Goal: Task Accomplishment & Management: Manage account settings

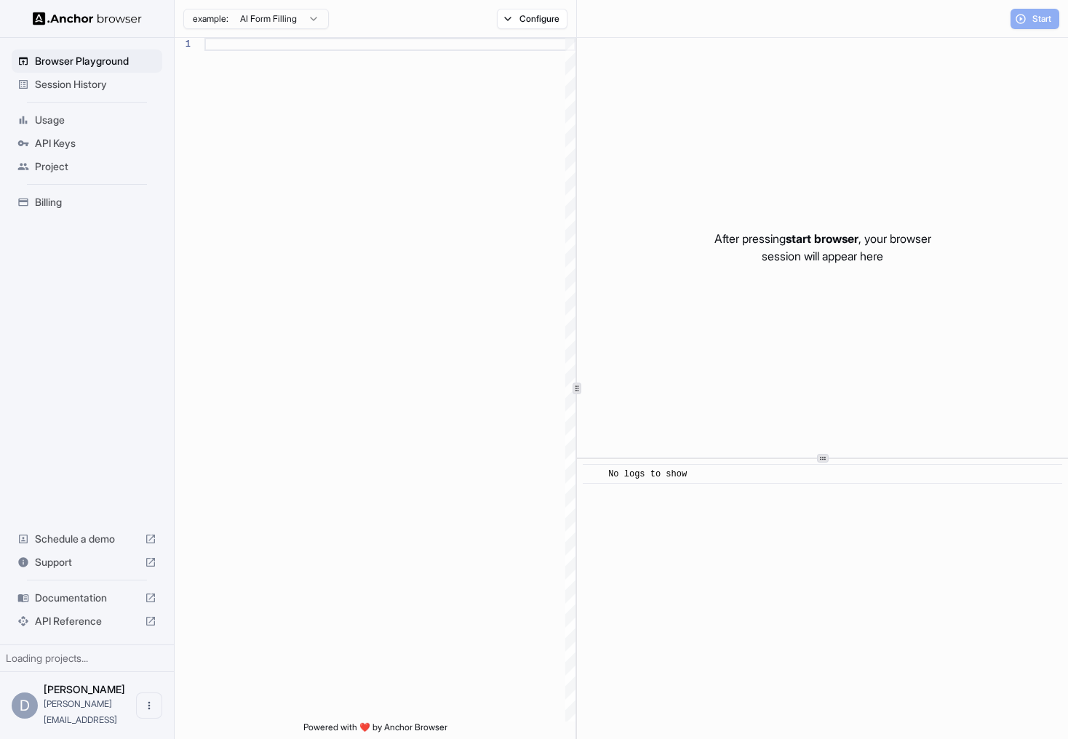
scroll to position [131, 0]
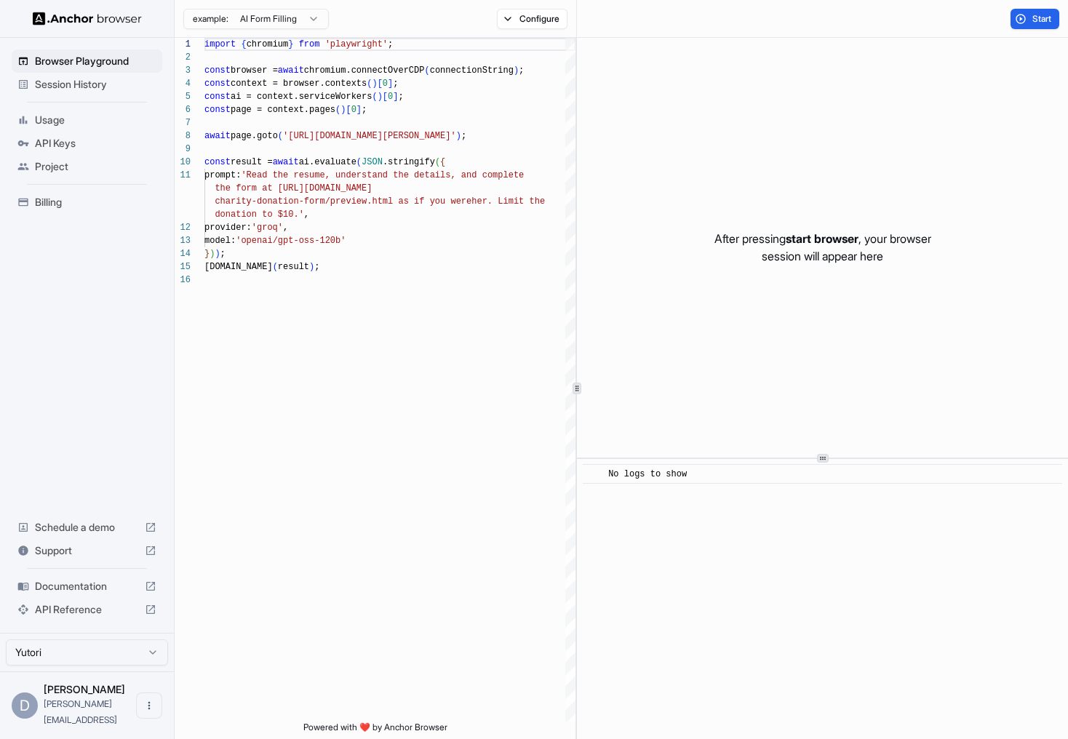
click at [64, 203] on span "Billing" at bounding box center [95, 202] width 121 height 15
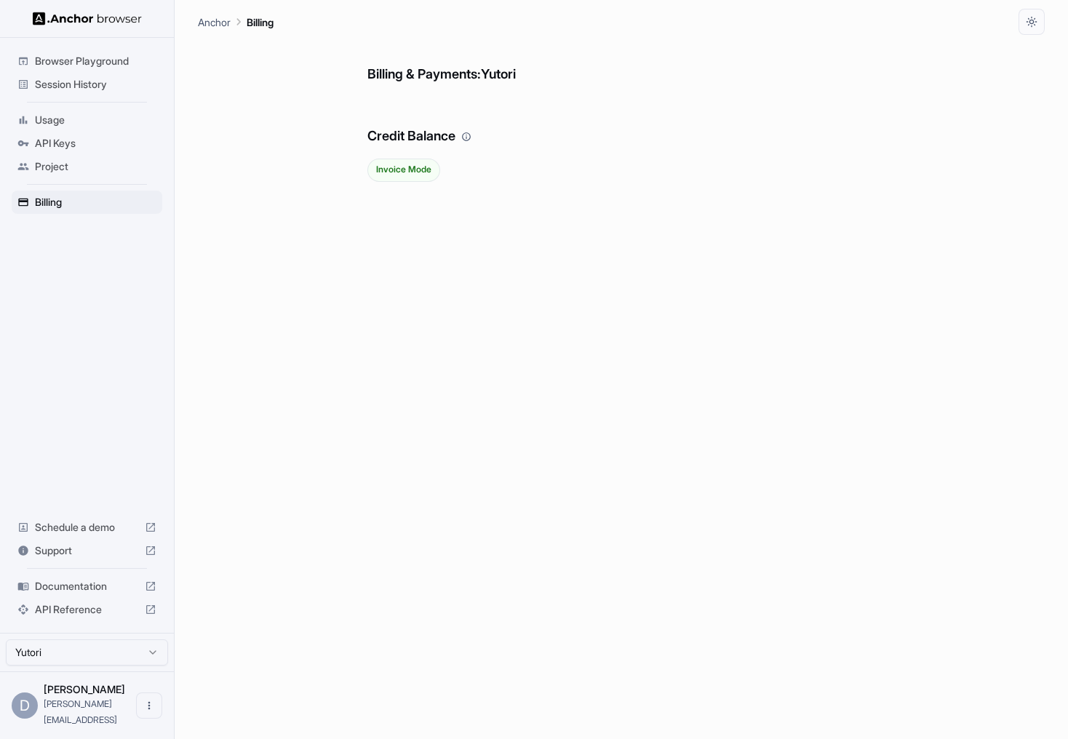
click at [405, 169] on span "Invoice Mode" at bounding box center [403, 169] width 71 height 10
click at [60, 121] on span "Usage" at bounding box center [95, 120] width 121 height 15
